Goal: Task Accomplishment & Management: Complete application form

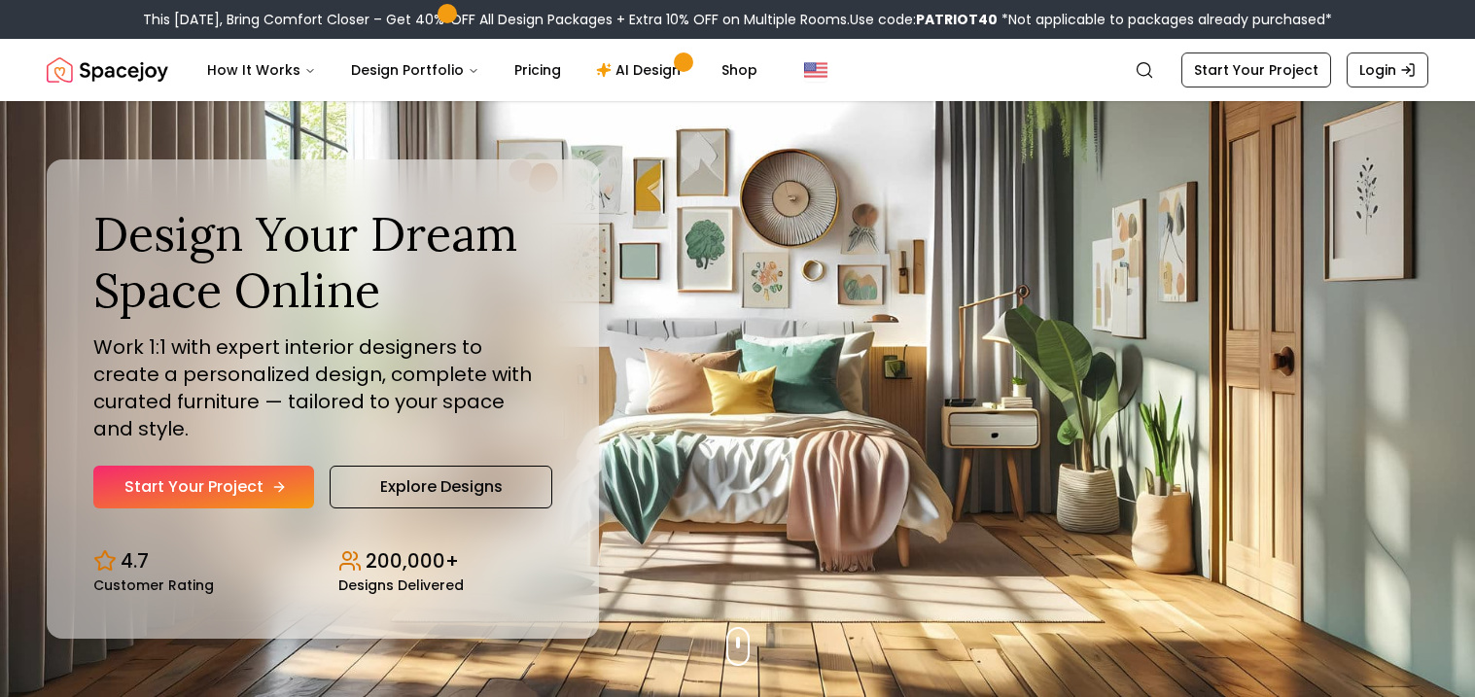
click at [195, 466] on link "Start Your Project" at bounding box center [203, 487] width 221 height 43
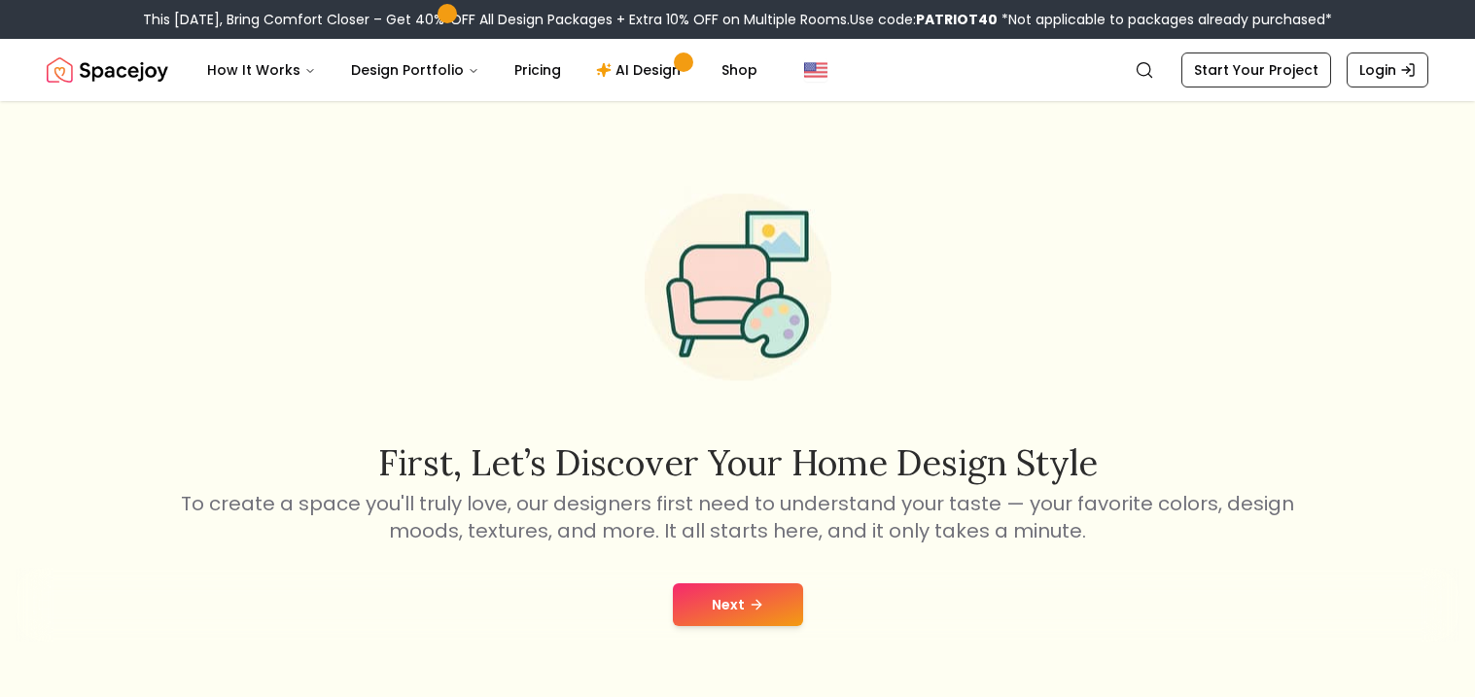
click at [739, 594] on button "Next" at bounding box center [738, 605] width 130 height 43
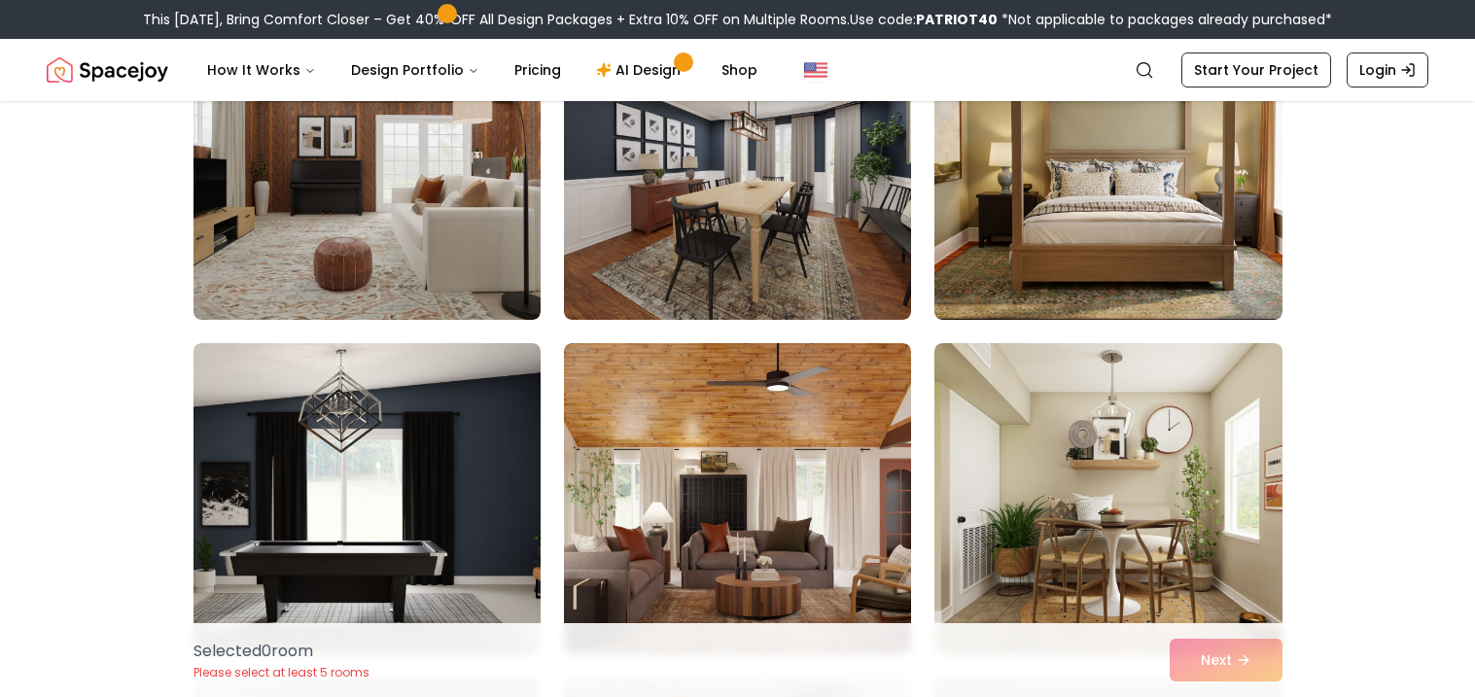
scroll to position [262, 0]
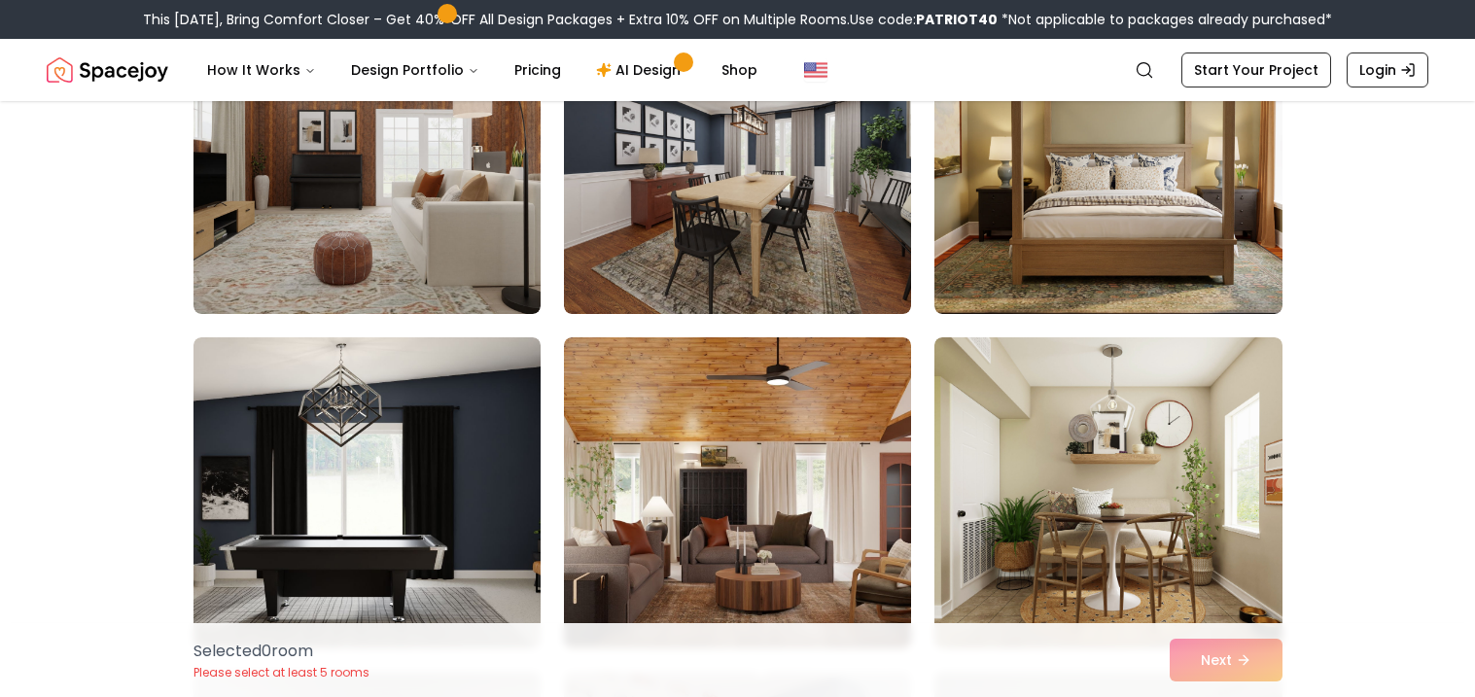
click at [739, 594] on img at bounding box center [737, 492] width 347 height 311
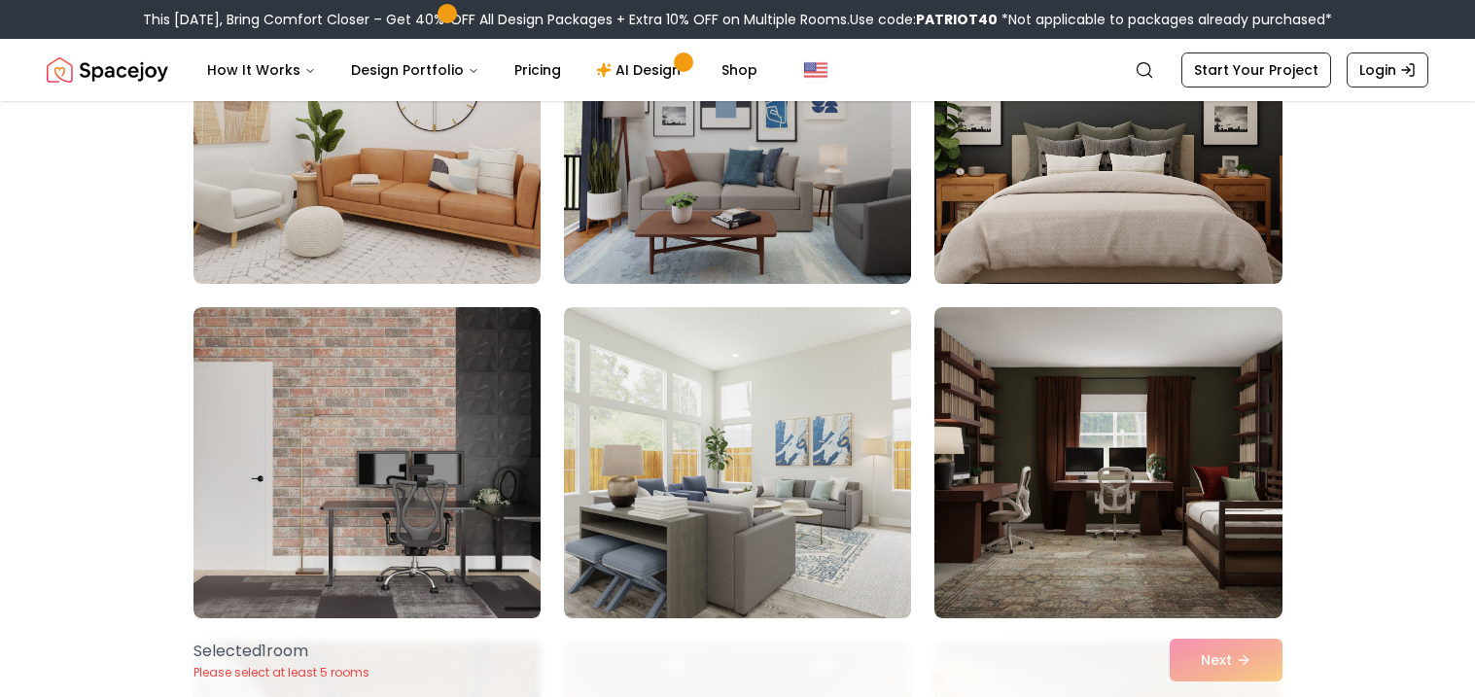
scroll to position [2642, 0]
